Goal: Task Accomplishment & Management: Manage account settings

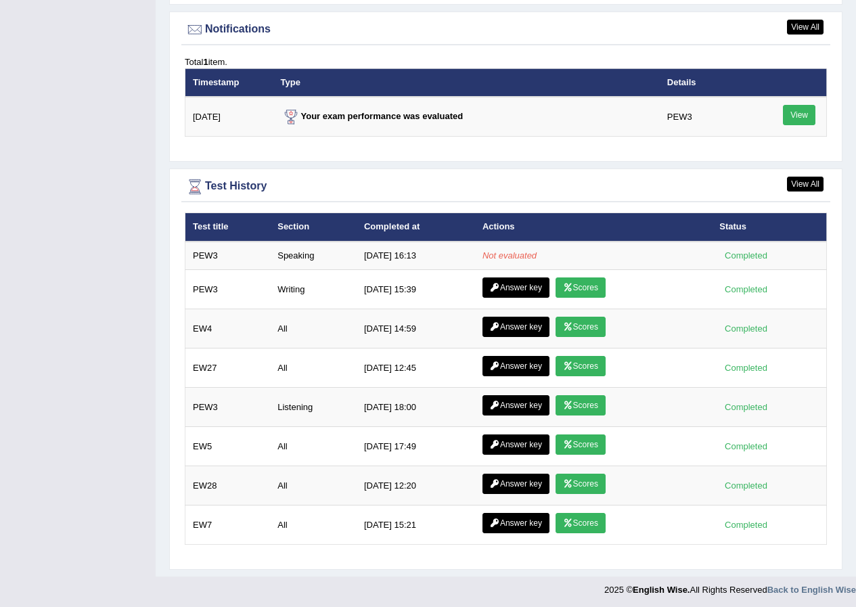
scroll to position [1640, 0]
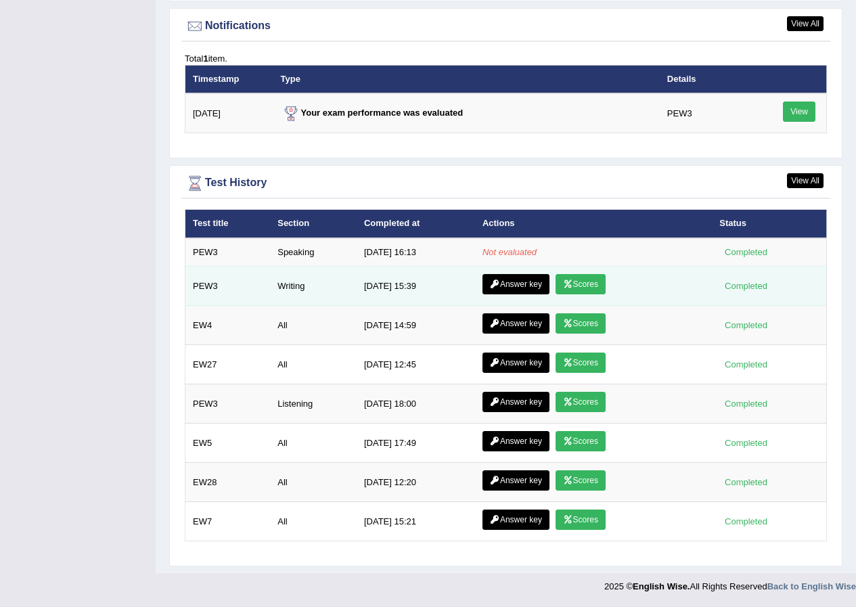
click at [575, 287] on link "Scores" at bounding box center [580, 284] width 50 height 20
click at [518, 285] on link "Answer key" at bounding box center [515, 284] width 67 height 20
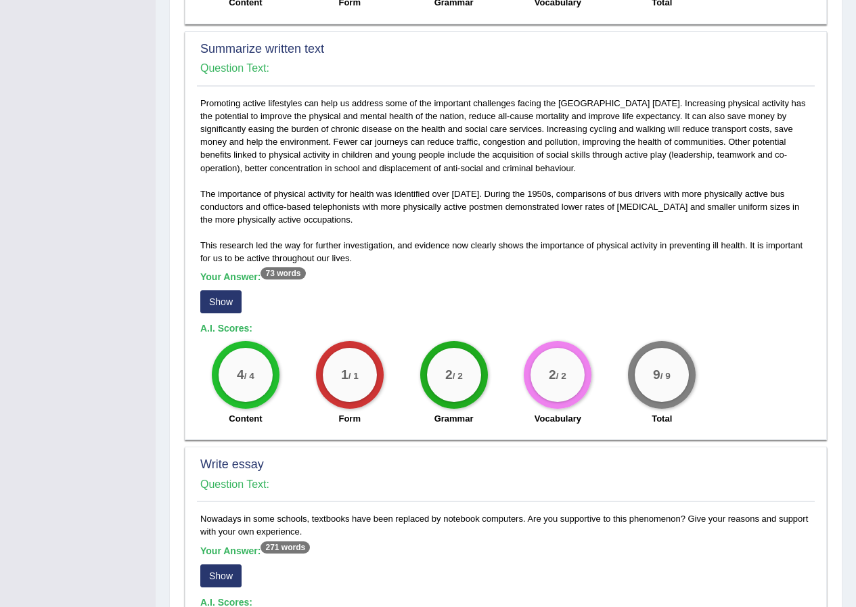
scroll to position [586, 0]
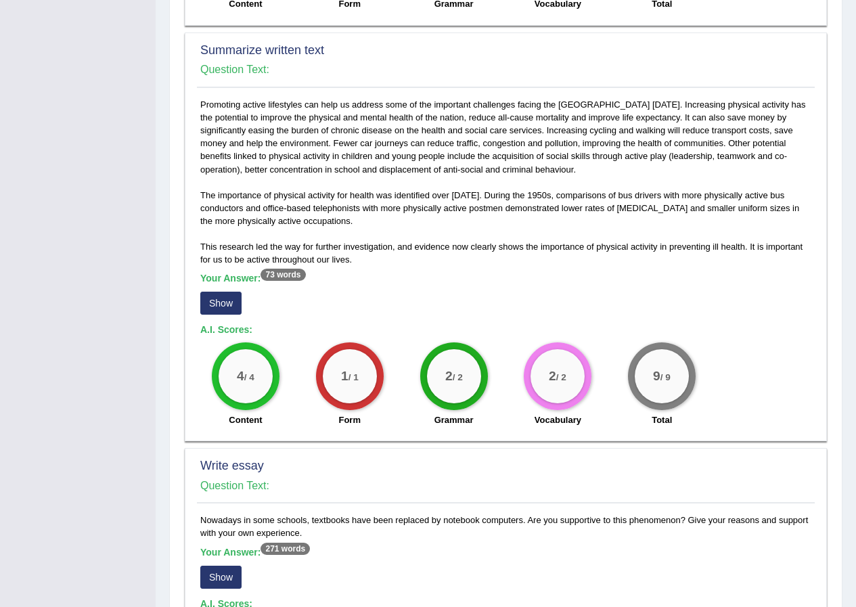
click at [214, 315] on button "Show" at bounding box center [220, 303] width 41 height 23
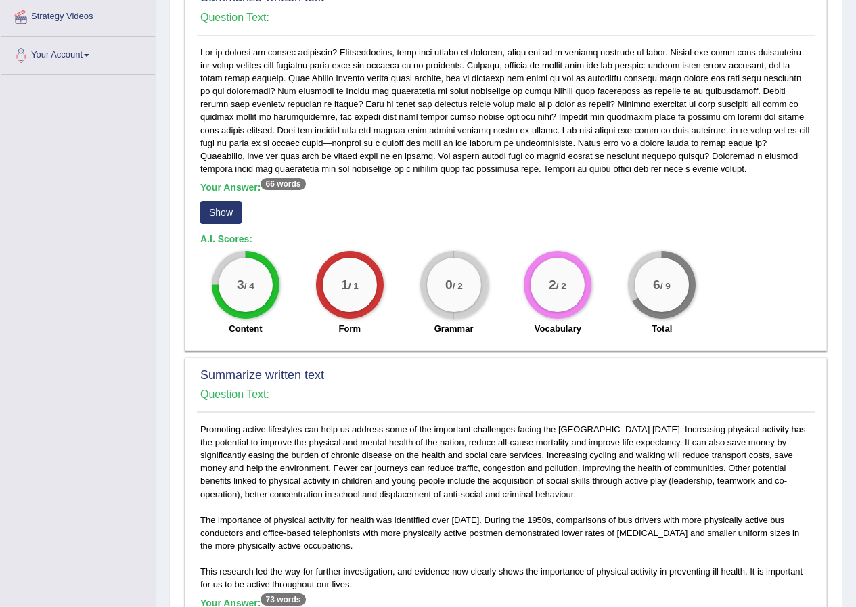
scroll to position [248, 0]
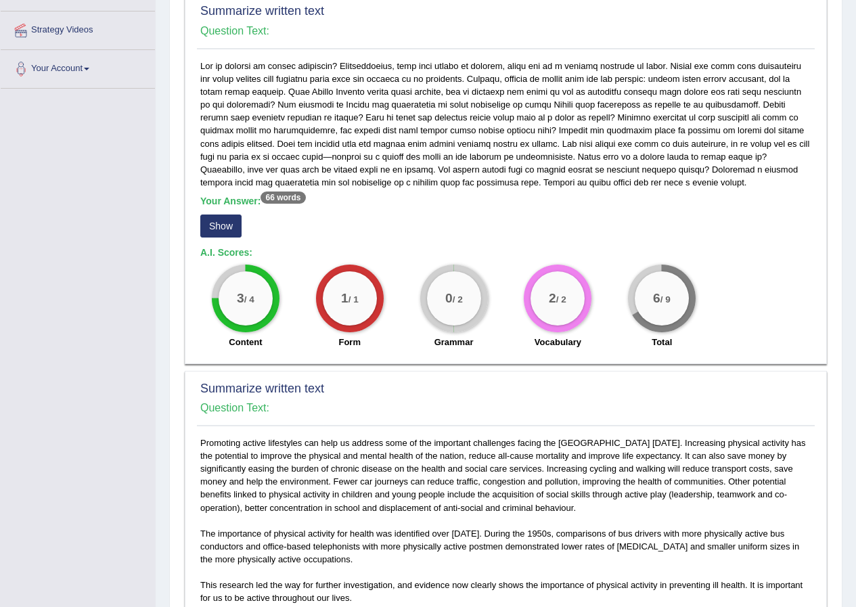
click at [228, 233] on button "Show" at bounding box center [220, 225] width 41 height 23
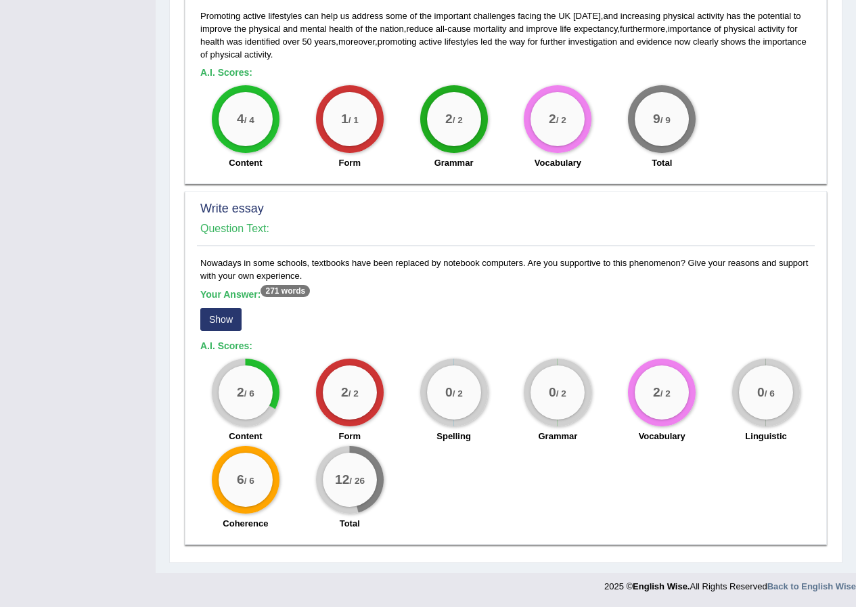
scroll to position [894, 0]
click at [213, 321] on button "Show" at bounding box center [220, 319] width 41 height 23
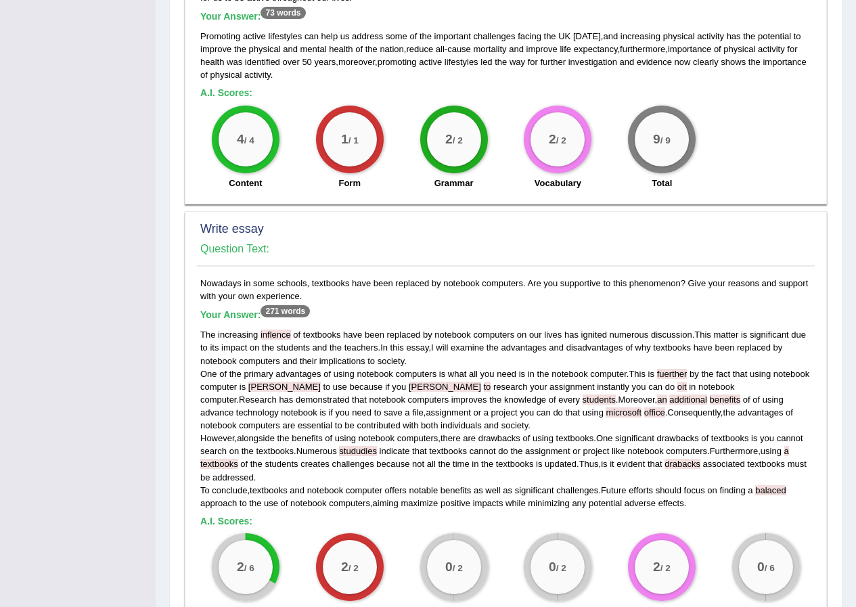
scroll to position [1049, 0]
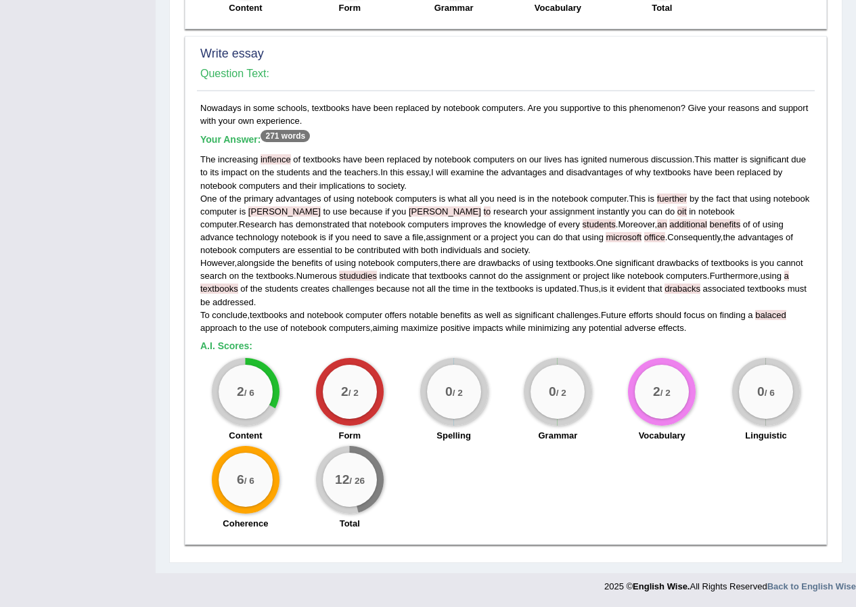
click at [669, 223] on span "additional" at bounding box center [688, 224] width 38 height 10
drag, startPoint x: 607, startPoint y: 222, endPoint x: 545, endPoint y: 314, distance: 111.1
click at [545, 314] on span "significant" at bounding box center [534, 315] width 39 height 10
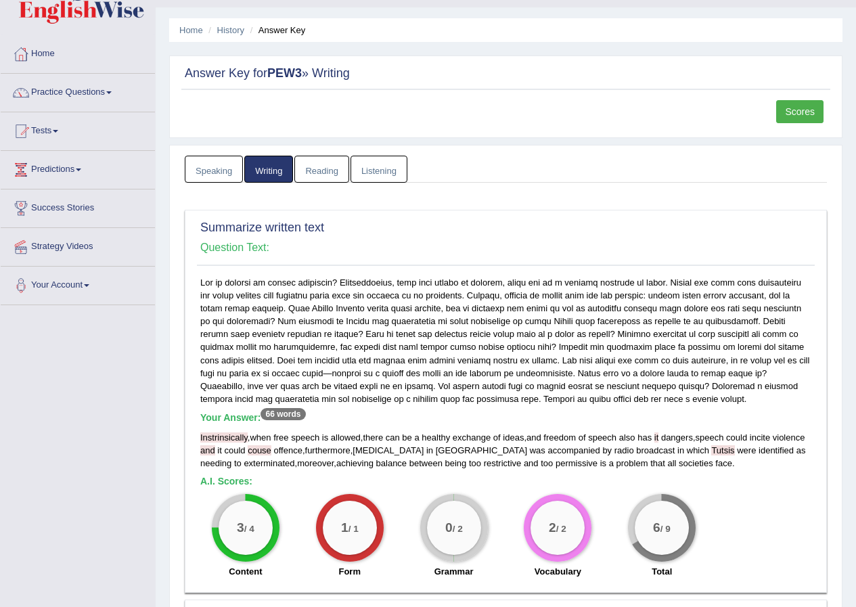
scroll to position [0, 0]
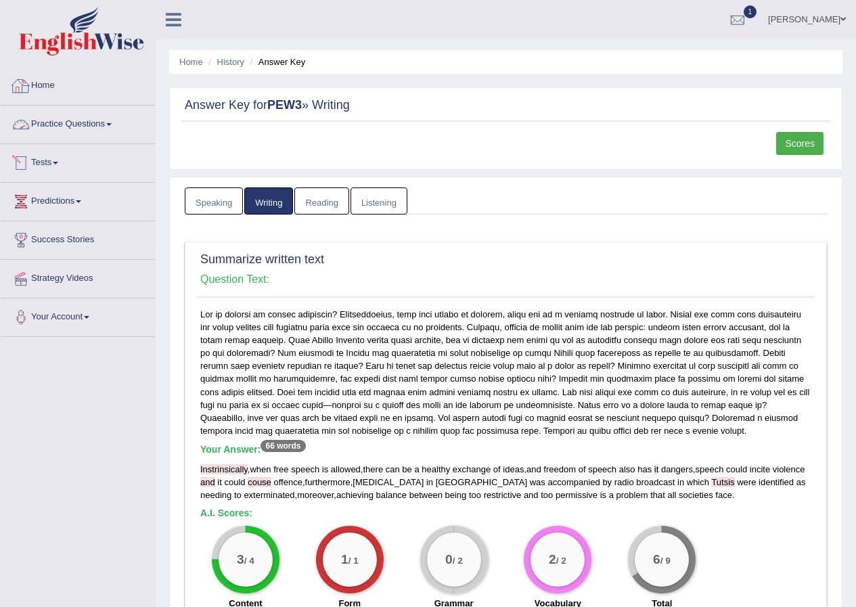
click at [48, 81] on link "Home" at bounding box center [78, 84] width 154 height 34
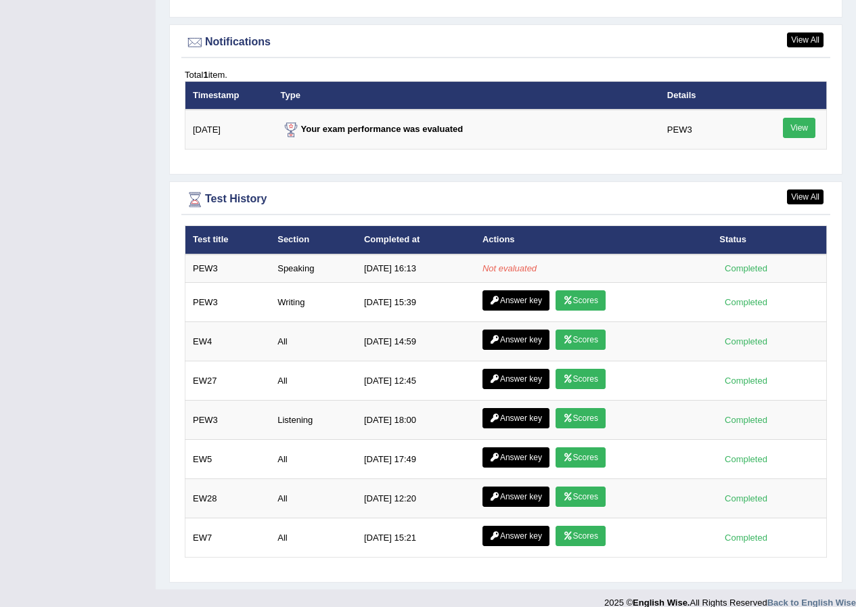
scroll to position [1640, 0]
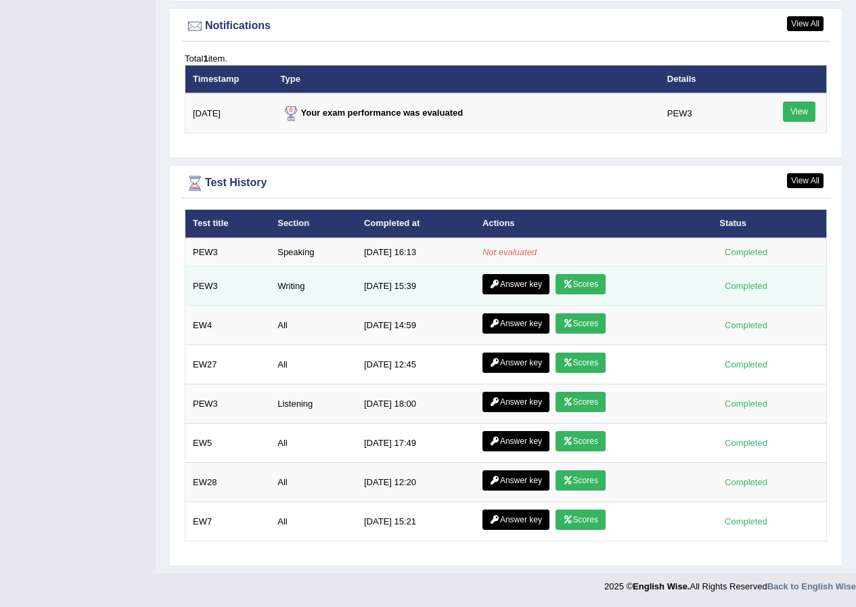
click at [572, 284] on link "Scores" at bounding box center [580, 284] width 50 height 20
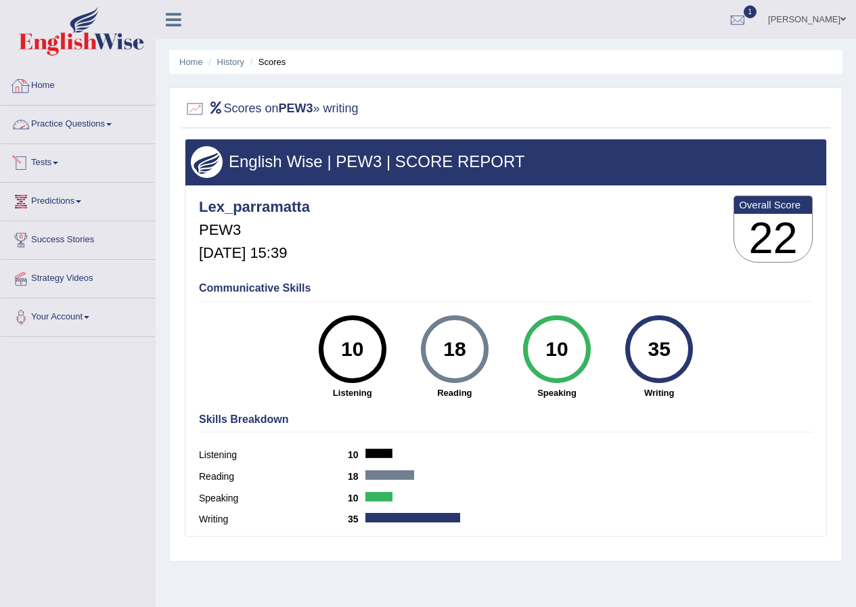
click at [45, 80] on link "Home" at bounding box center [78, 84] width 154 height 34
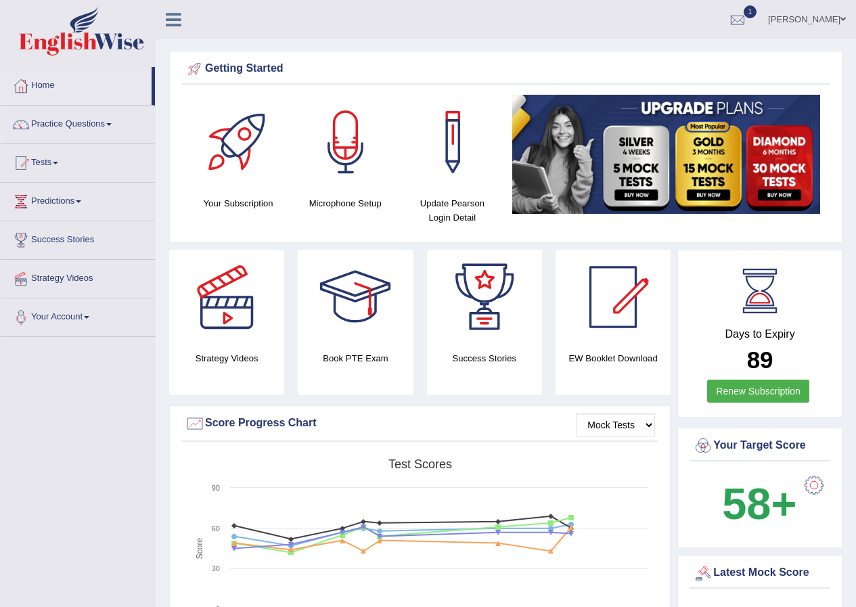
click at [823, 15] on link "Lex Cajayon" at bounding box center [807, 17] width 98 height 35
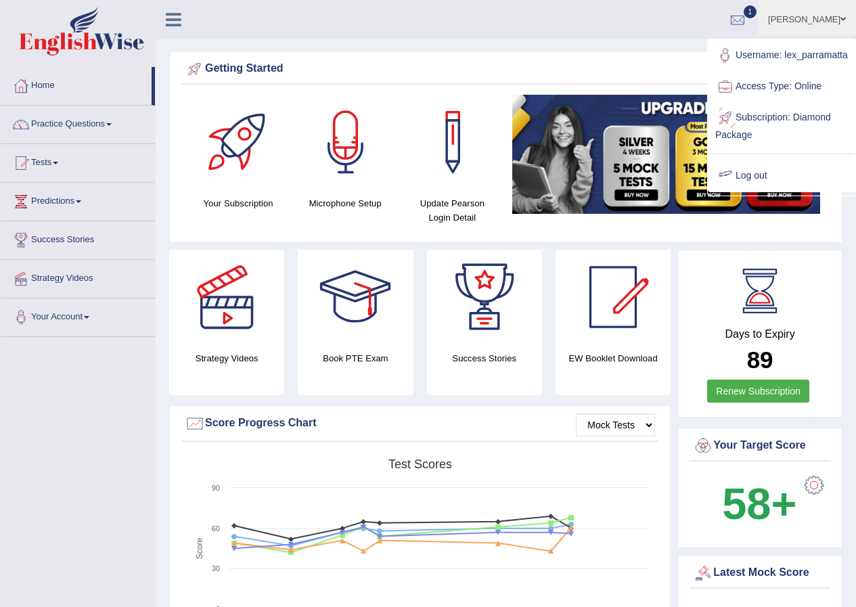
click at [768, 180] on link "Log out" at bounding box center [781, 175] width 146 height 31
